Goal: Navigation & Orientation: Find specific page/section

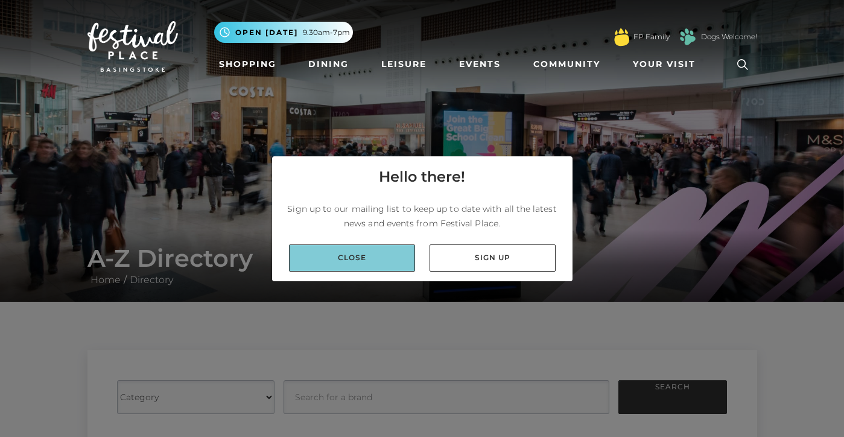
click at [365, 250] on link "Close" at bounding box center [352, 257] width 126 height 27
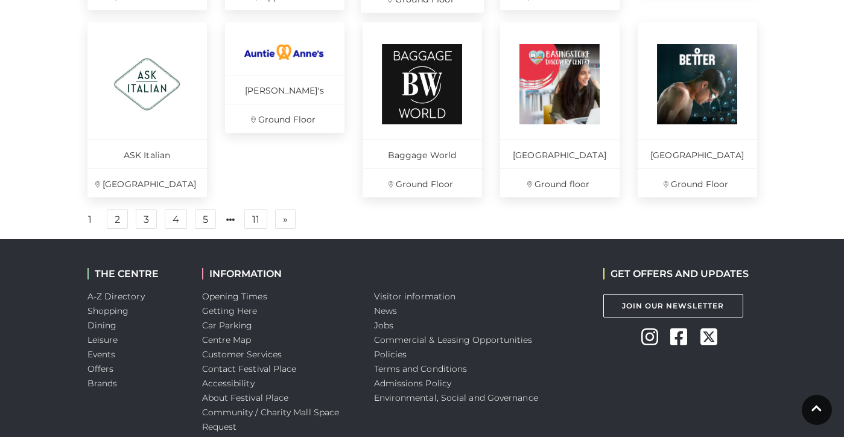
scroll to position [918, 0]
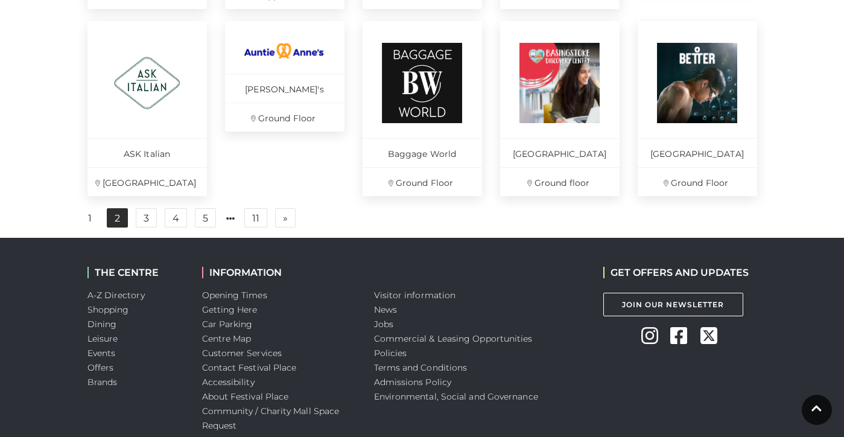
click at [117, 227] on link "2" at bounding box center [117, 217] width 21 height 19
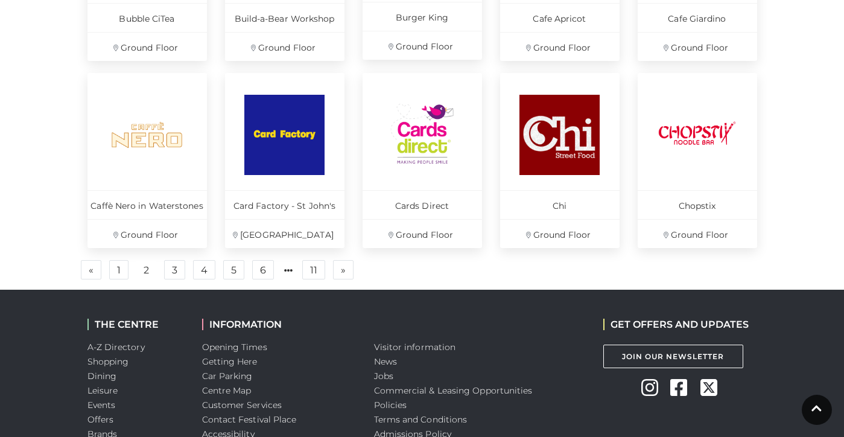
scroll to position [876, 0]
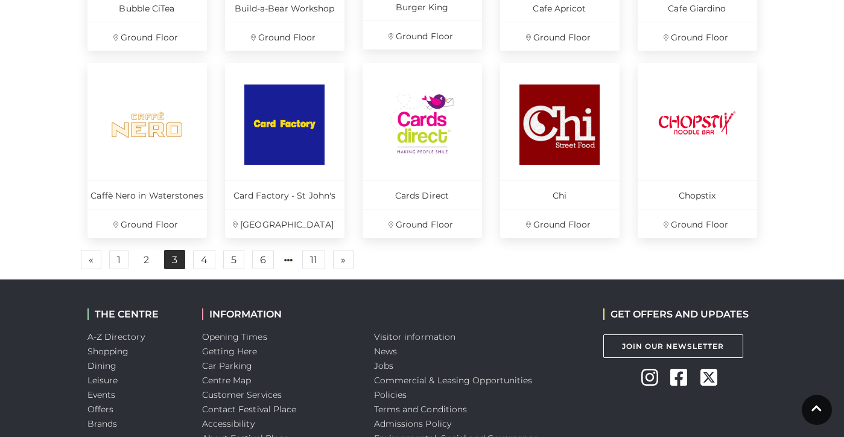
click at [176, 264] on link "3" at bounding box center [174, 259] width 21 height 19
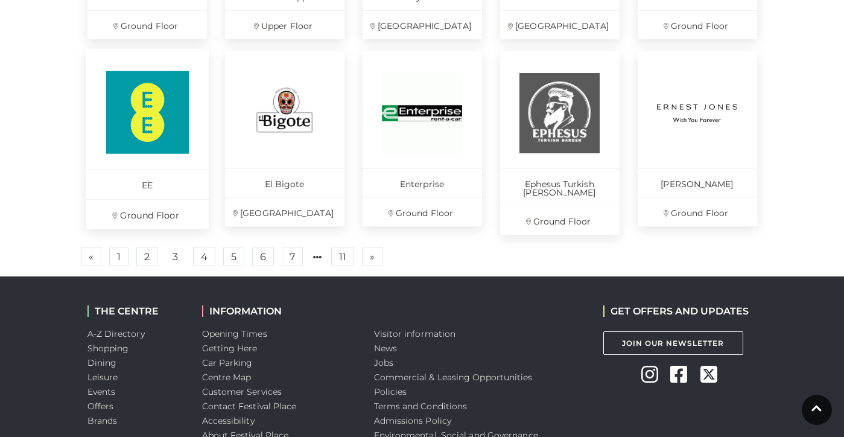
scroll to position [892, 0]
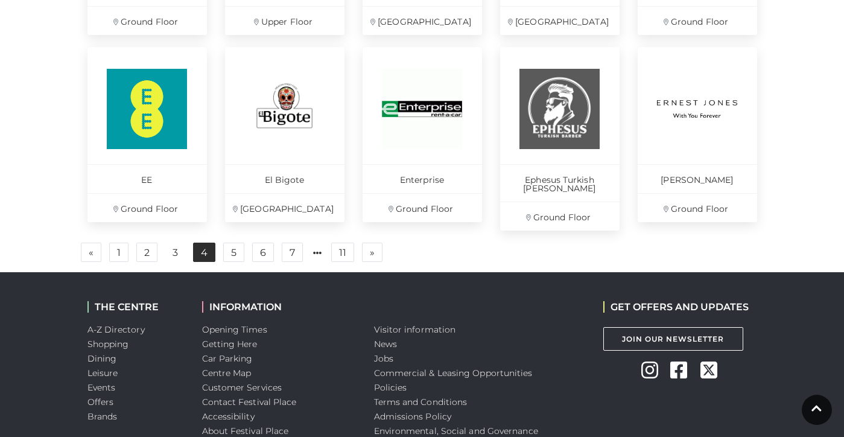
click at [206, 244] on link "4" at bounding box center [204, 251] width 22 height 19
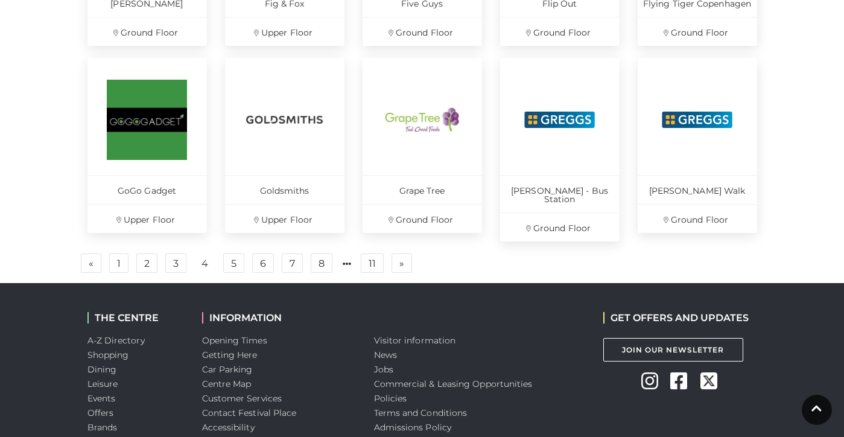
scroll to position [885, 0]
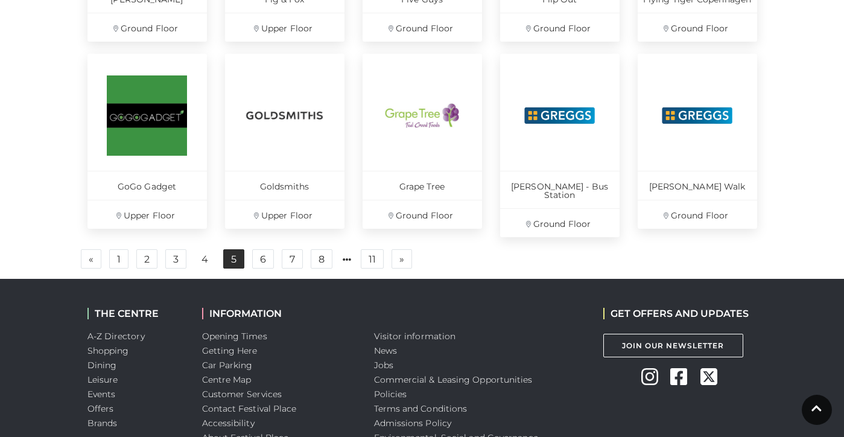
click at [235, 254] on link "5" at bounding box center [233, 258] width 21 height 19
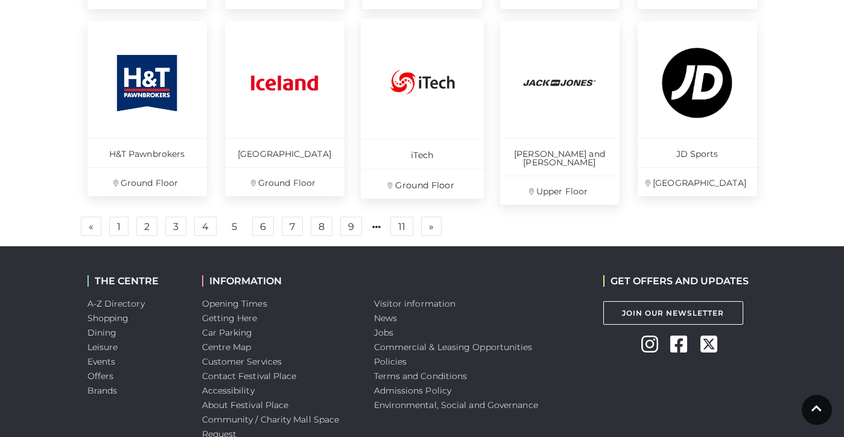
scroll to position [919, 0]
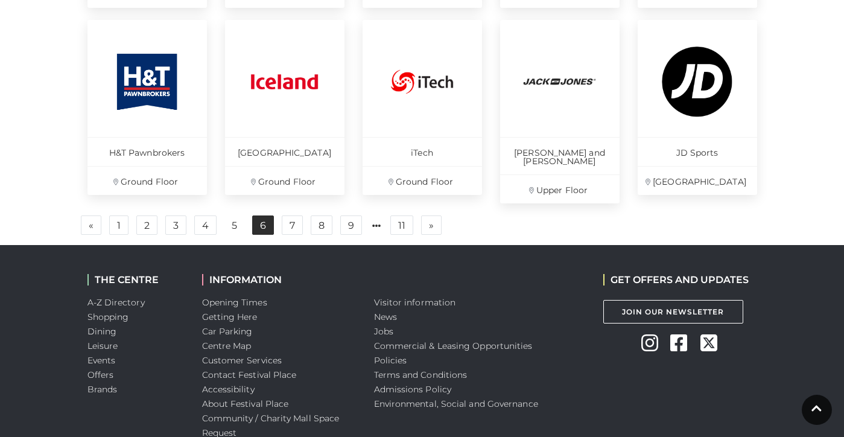
click at [261, 215] on link "6" at bounding box center [263, 224] width 22 height 19
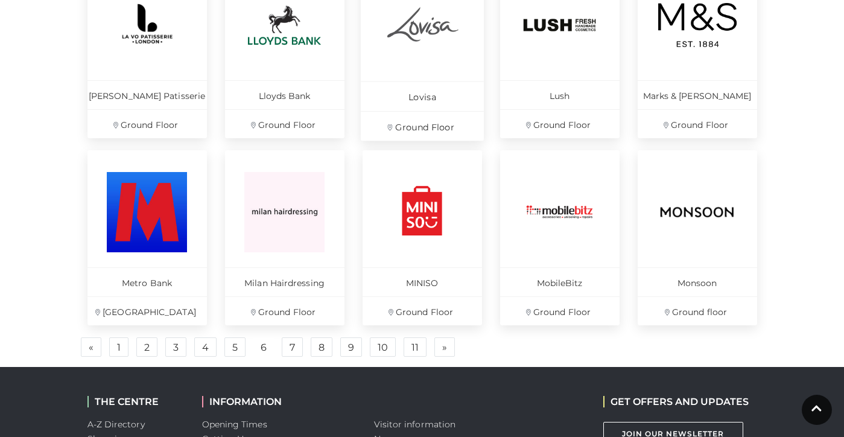
scroll to position [820, 0]
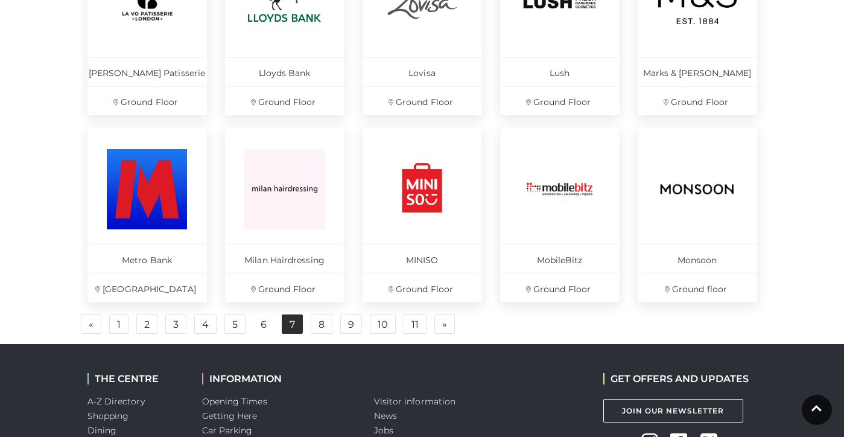
click at [294, 326] on link "7" at bounding box center [292, 323] width 21 height 19
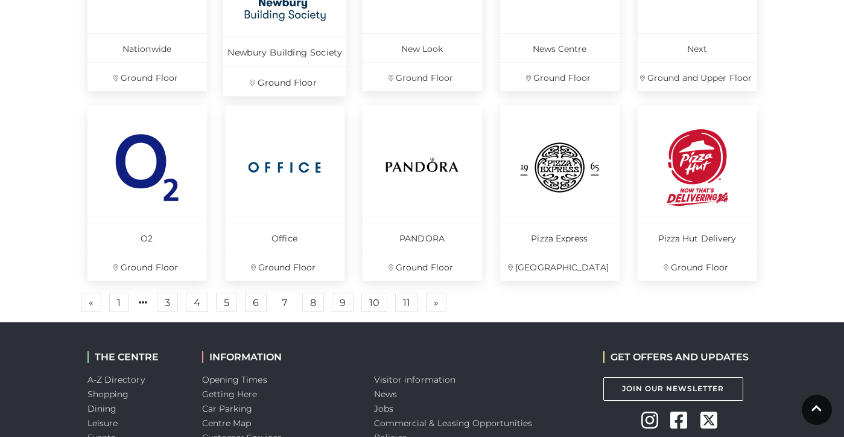
scroll to position [941, 0]
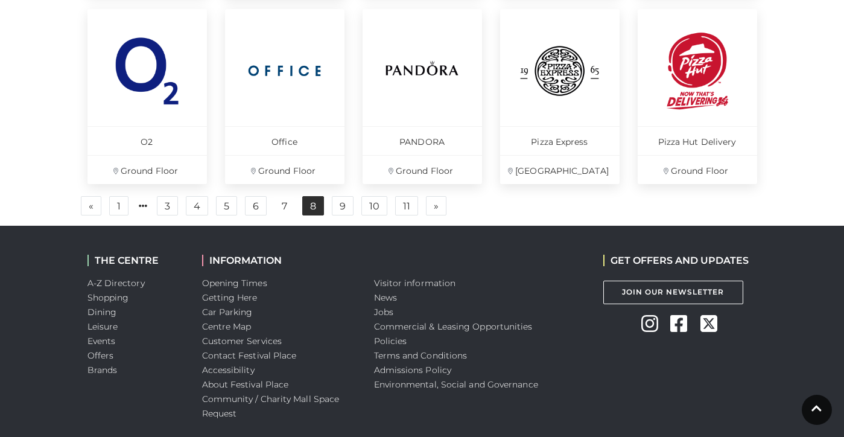
click at [314, 209] on link "8" at bounding box center [313, 205] width 22 height 19
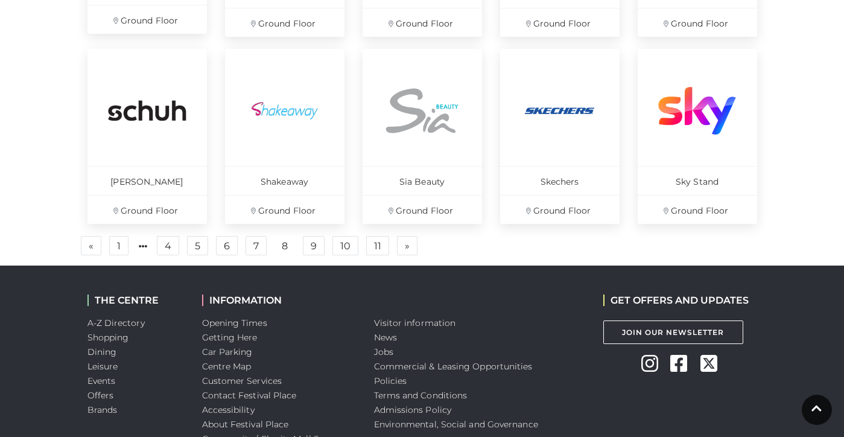
scroll to position [896, 0]
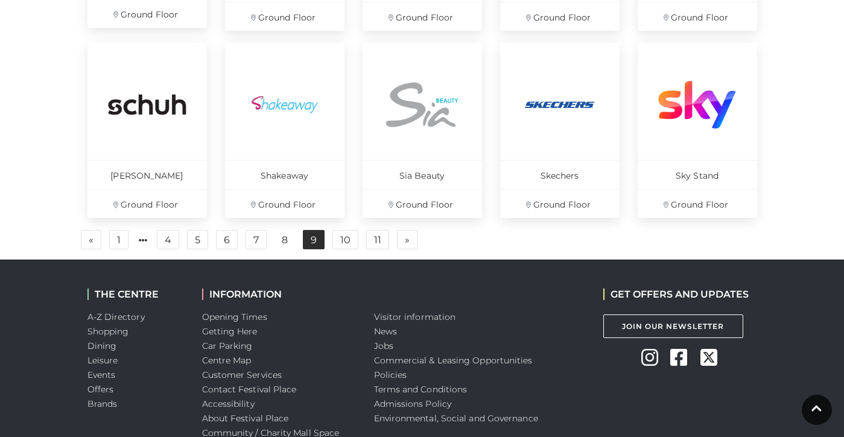
click at [312, 242] on link "9" at bounding box center [314, 239] width 22 height 19
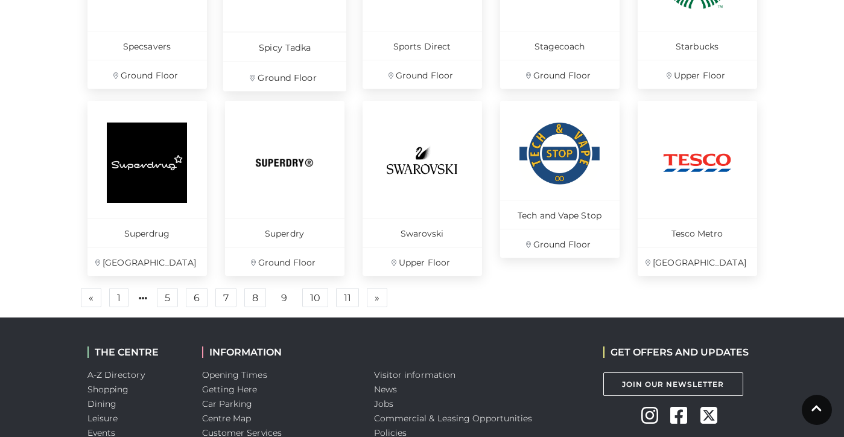
scroll to position [864, 0]
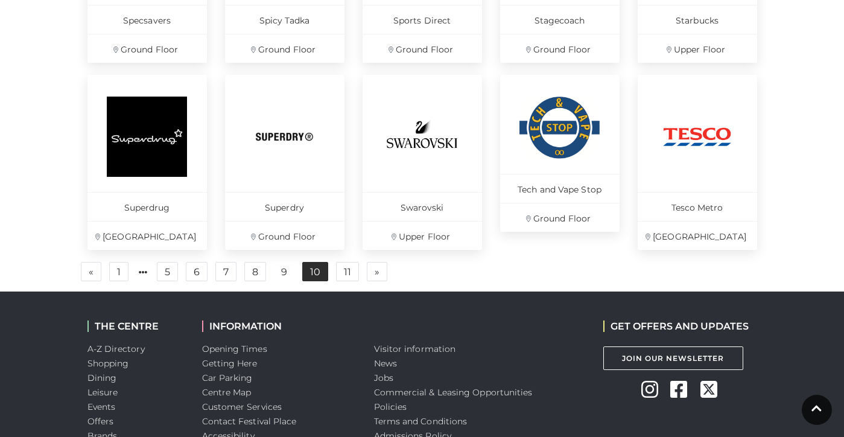
click at [315, 276] on link "10" at bounding box center [315, 271] width 26 height 19
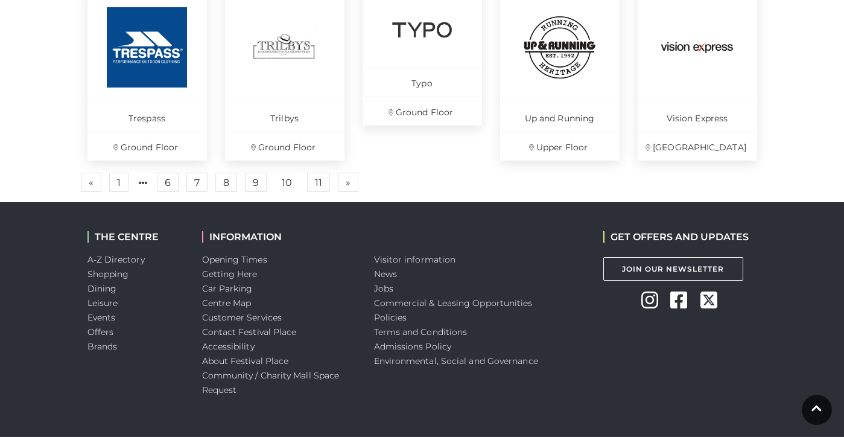
scroll to position [965, 0]
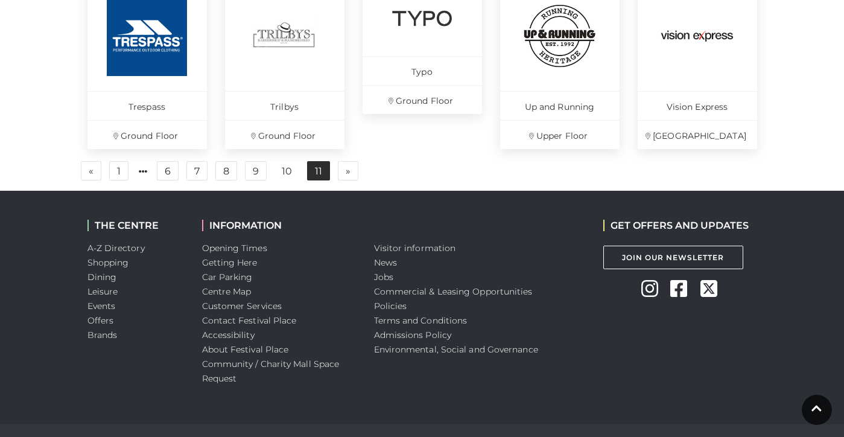
click at [323, 177] on link "11" at bounding box center [318, 170] width 23 height 19
